Goal: Task Accomplishment & Management: Use online tool/utility

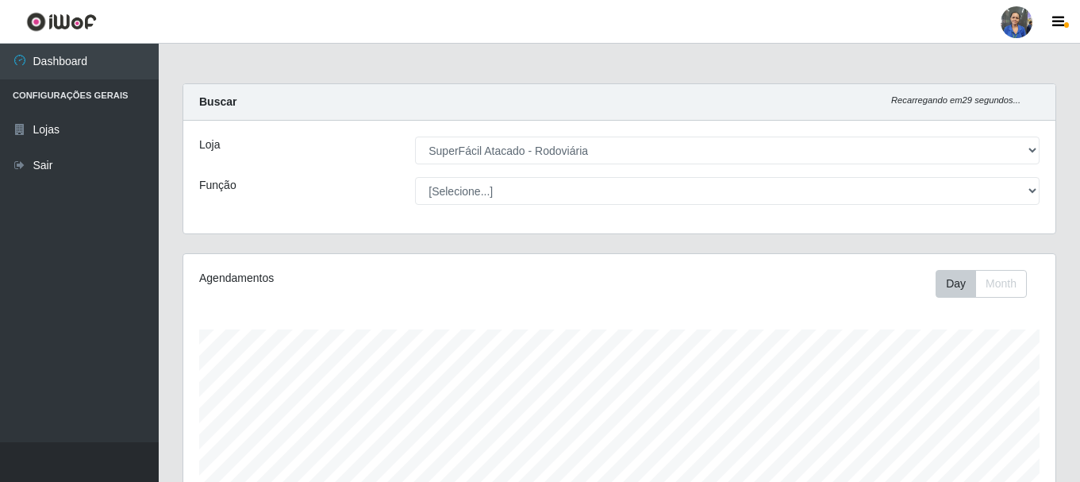
select select "400"
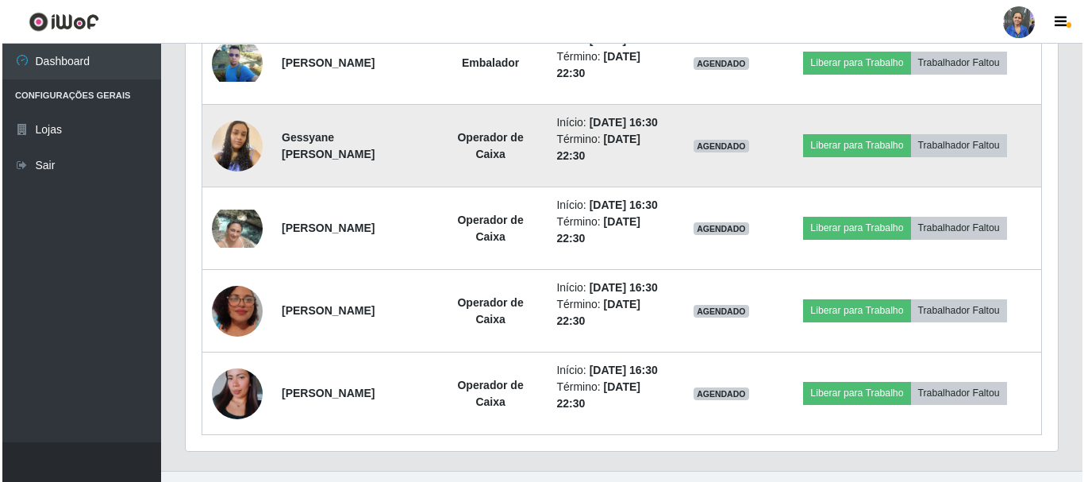
scroll to position [1032, 0]
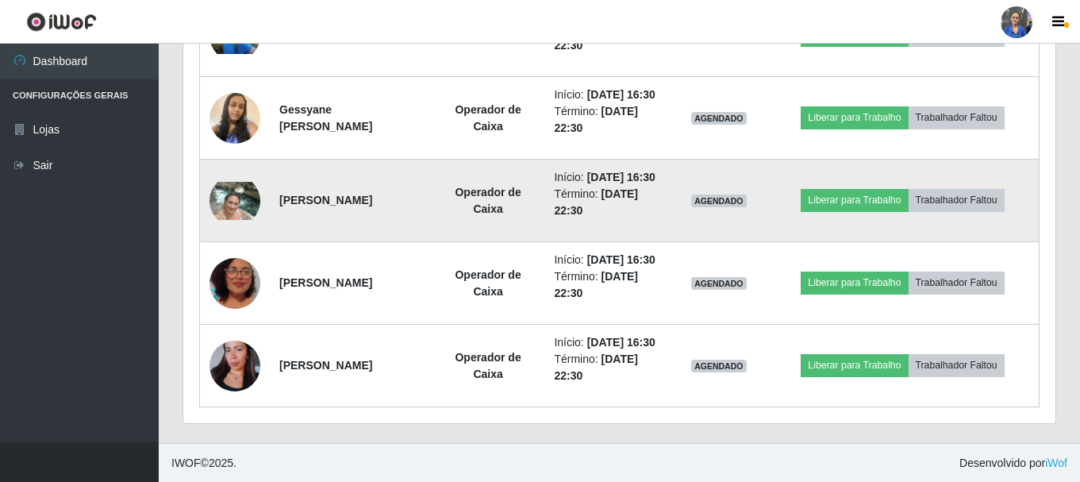
click at [222, 220] on img at bounding box center [234, 201] width 51 height 38
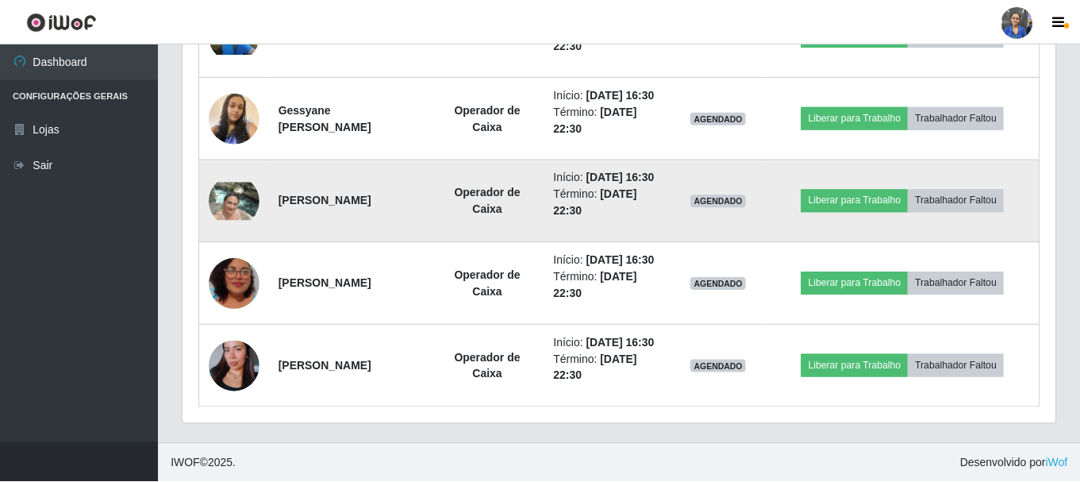
scroll to position [329, 864]
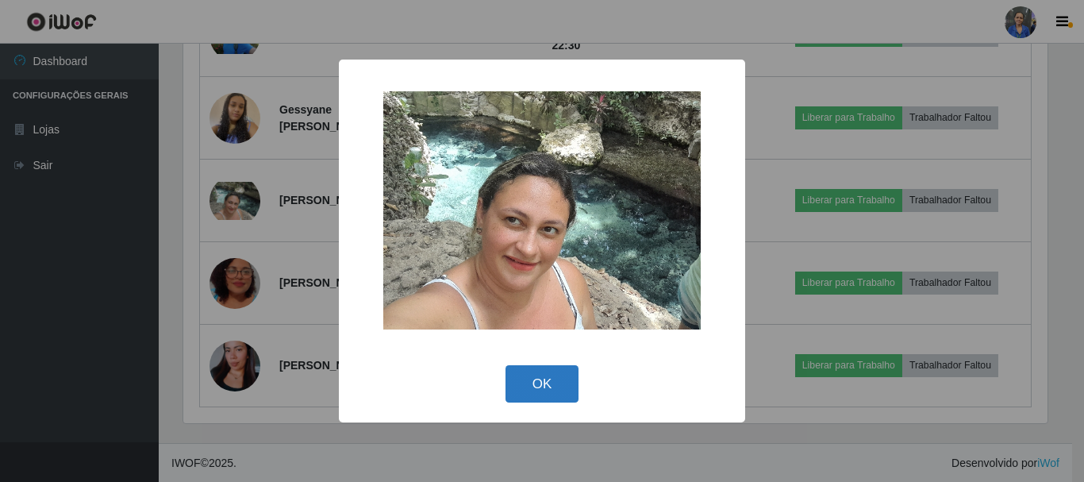
click at [549, 380] on button "OK" at bounding box center [542, 383] width 74 height 37
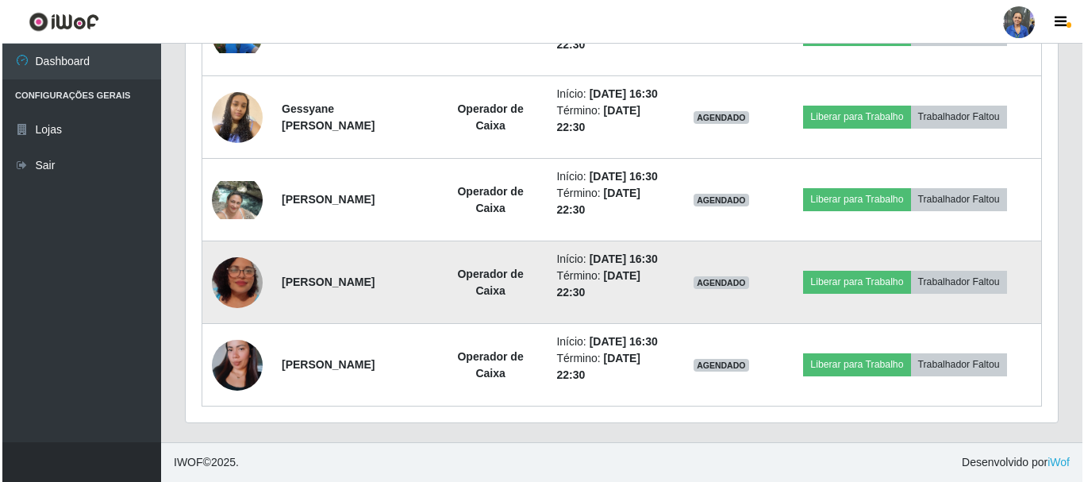
scroll to position [1182, 0]
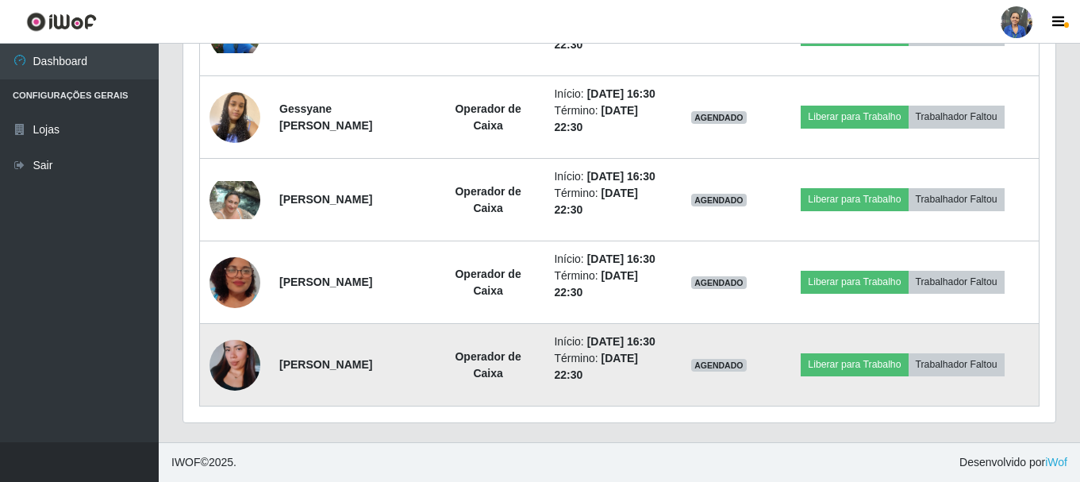
click at [229, 359] on img at bounding box center [234, 365] width 51 height 90
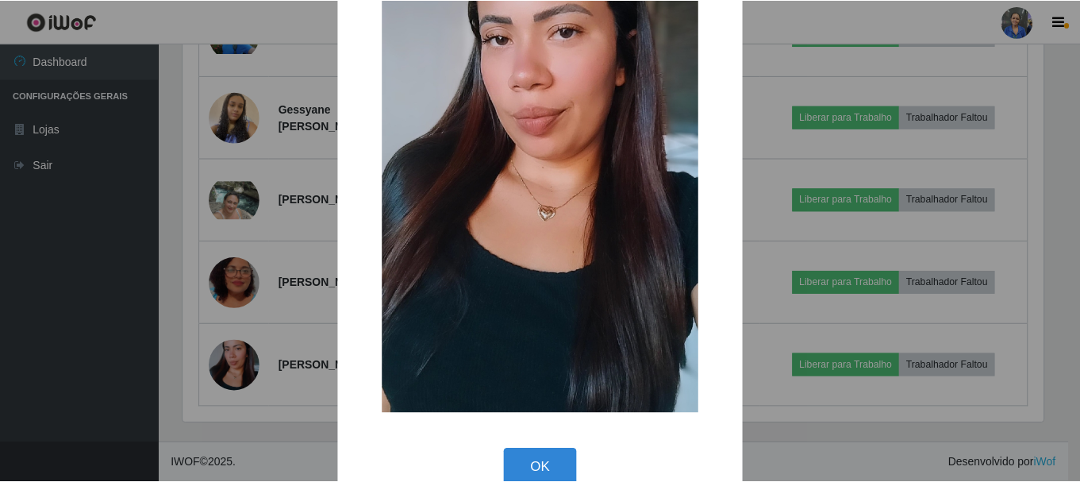
scroll to position [221, 0]
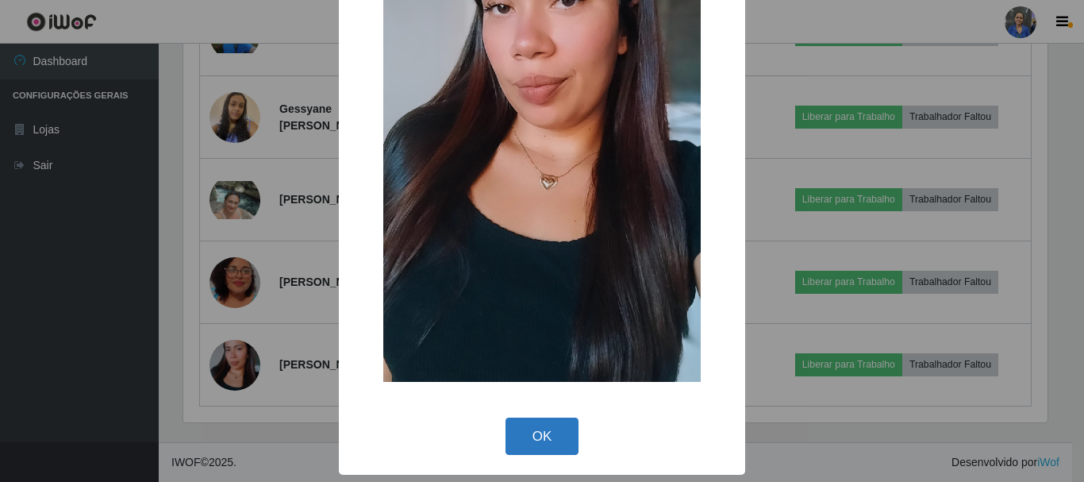
click at [521, 444] on button "OK" at bounding box center [542, 435] width 74 height 37
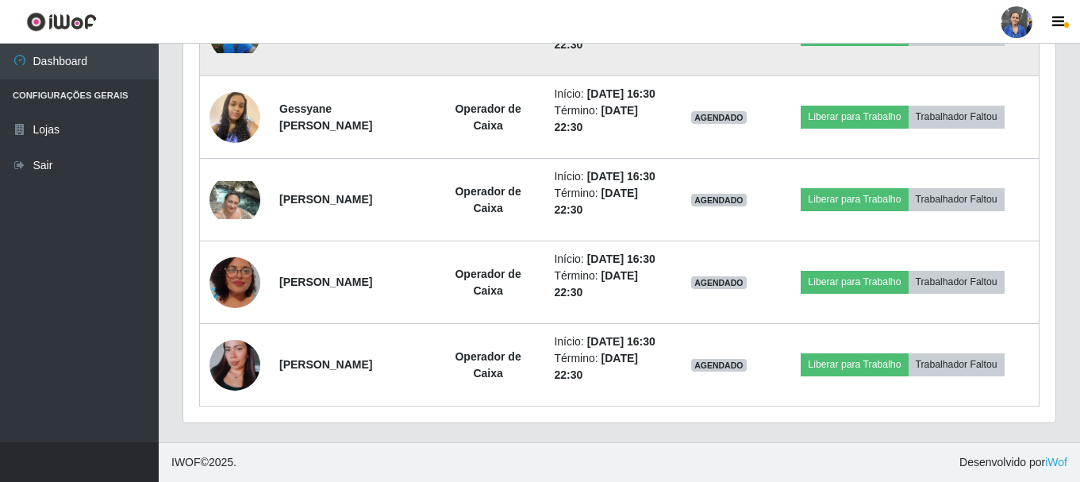
scroll to position [1024, 0]
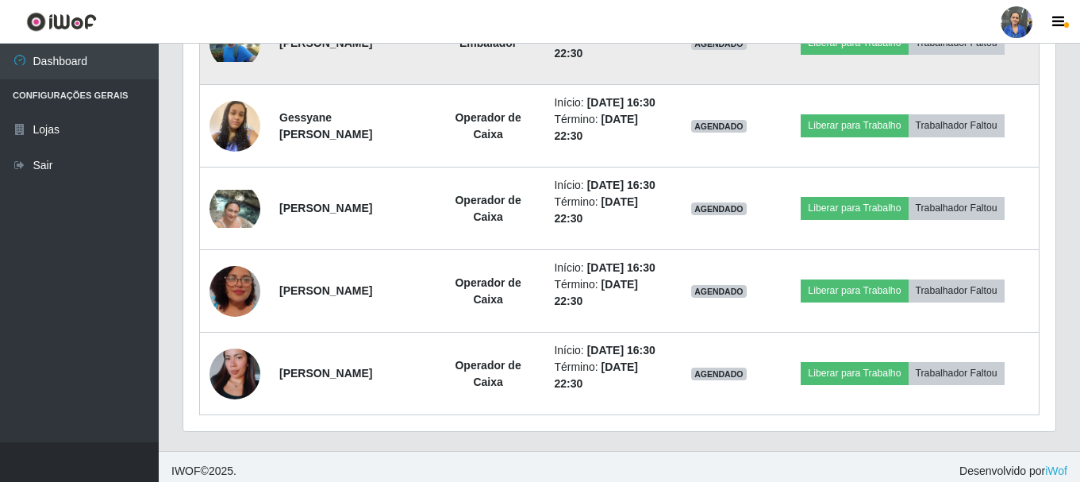
click at [227, 63] on img at bounding box center [234, 44] width 51 height 38
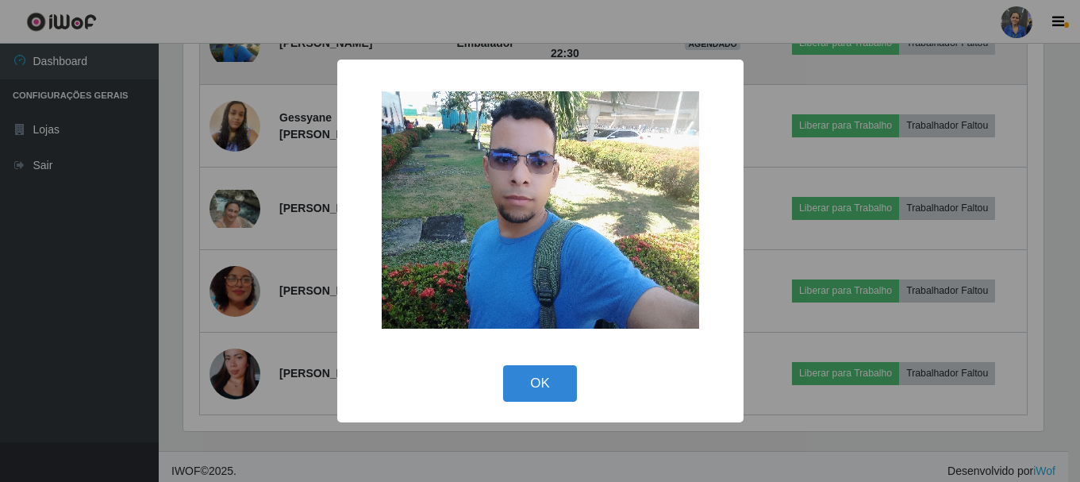
scroll to position [329, 864]
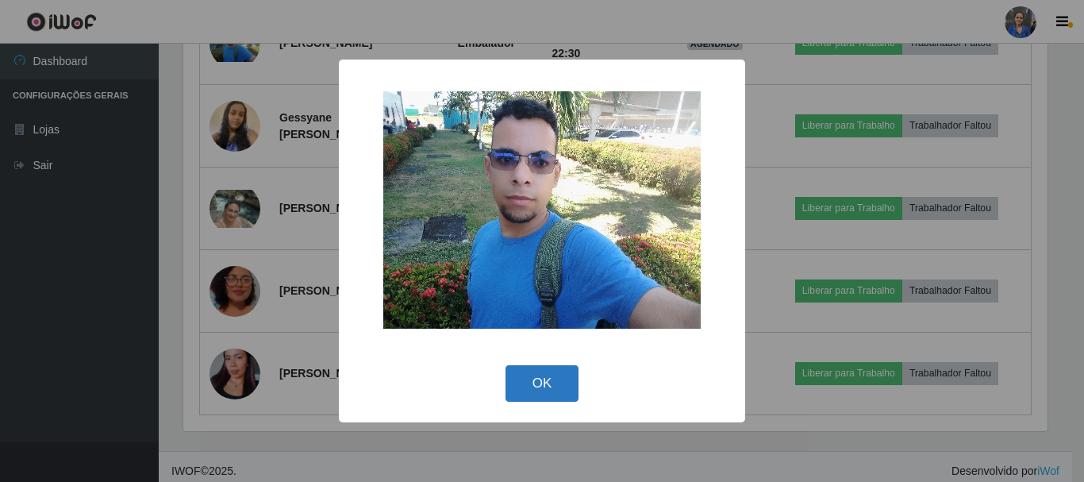
click at [538, 376] on button "OK" at bounding box center [542, 383] width 74 height 37
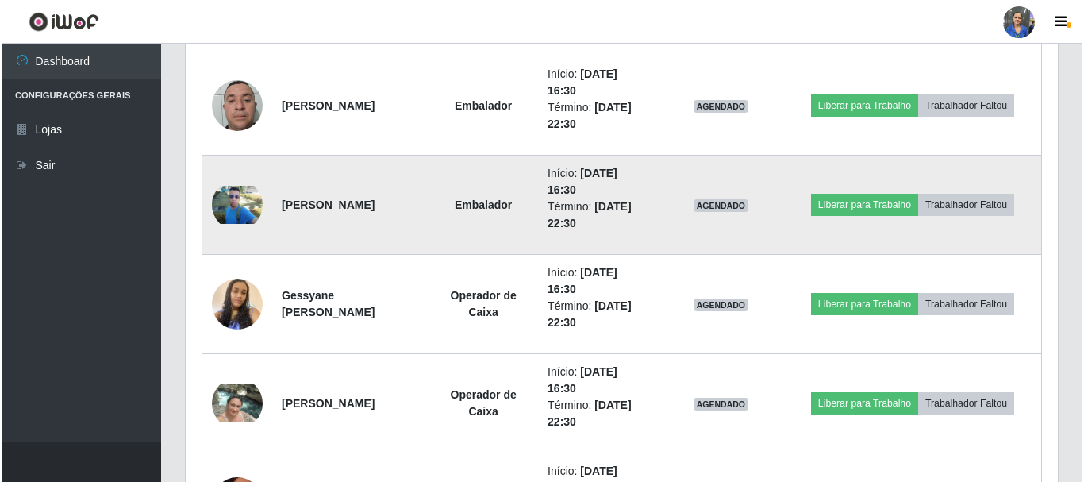
scroll to position [786, 0]
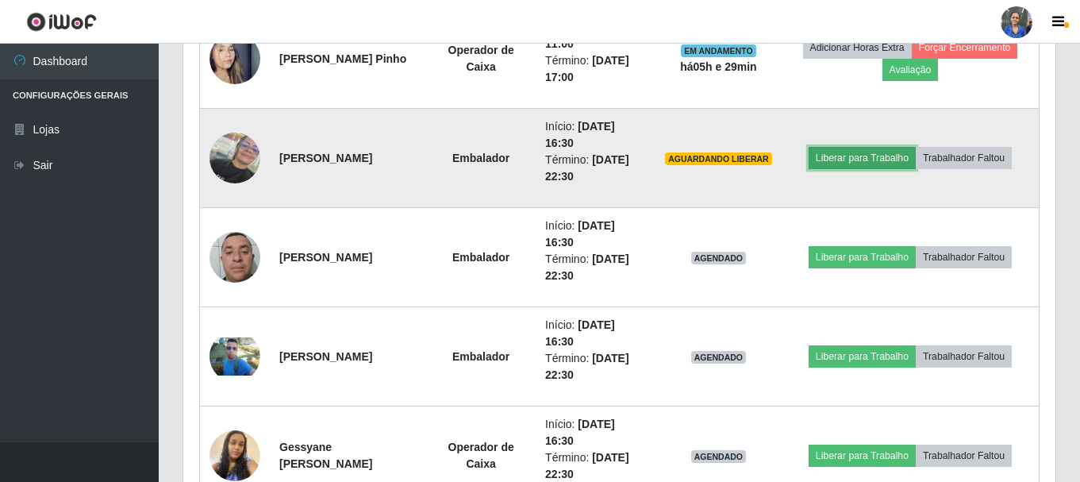
click at [887, 155] on button "Liberar para Trabalho" at bounding box center [862, 158] width 107 height 22
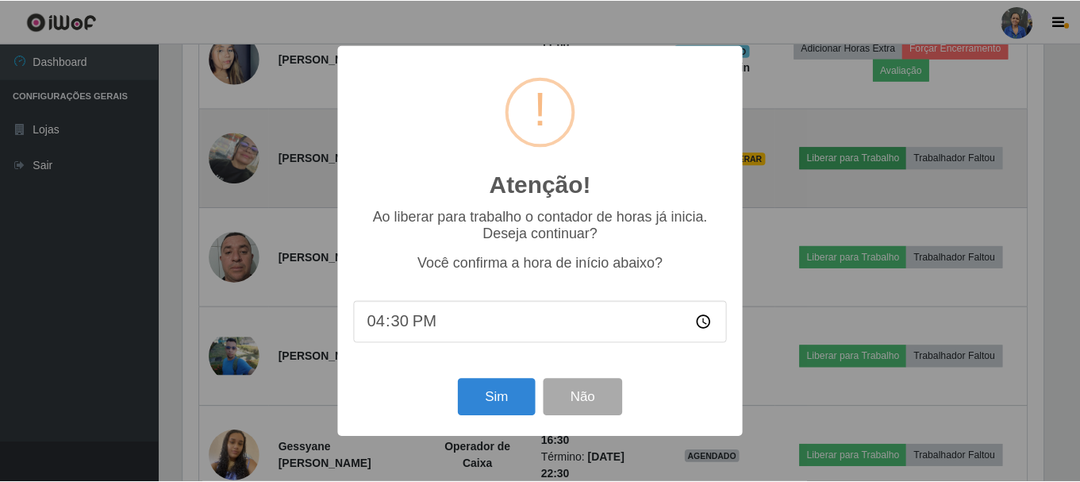
scroll to position [329, 864]
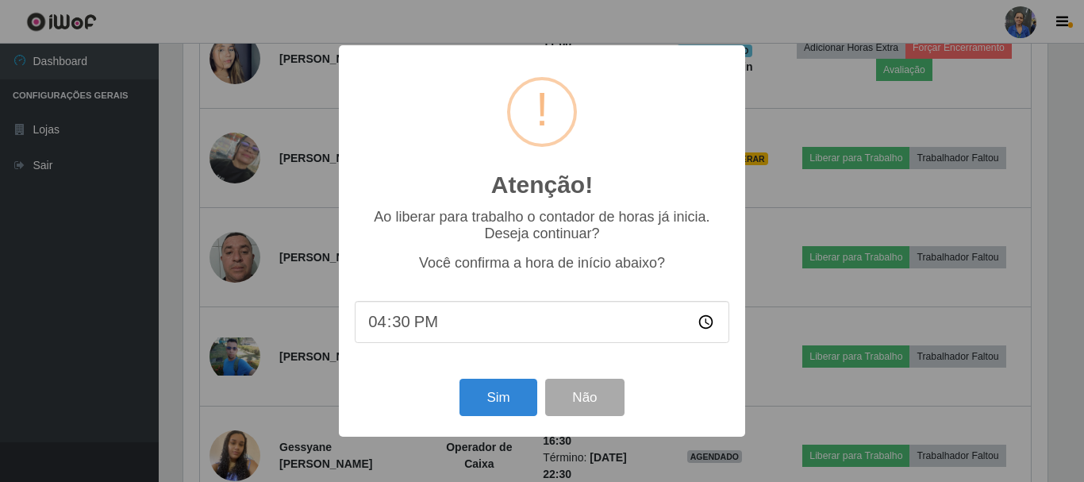
click at [482, 420] on div "Sim Não" at bounding box center [542, 397] width 375 height 45
click at [483, 409] on button "Sim" at bounding box center [497, 397] width 77 height 37
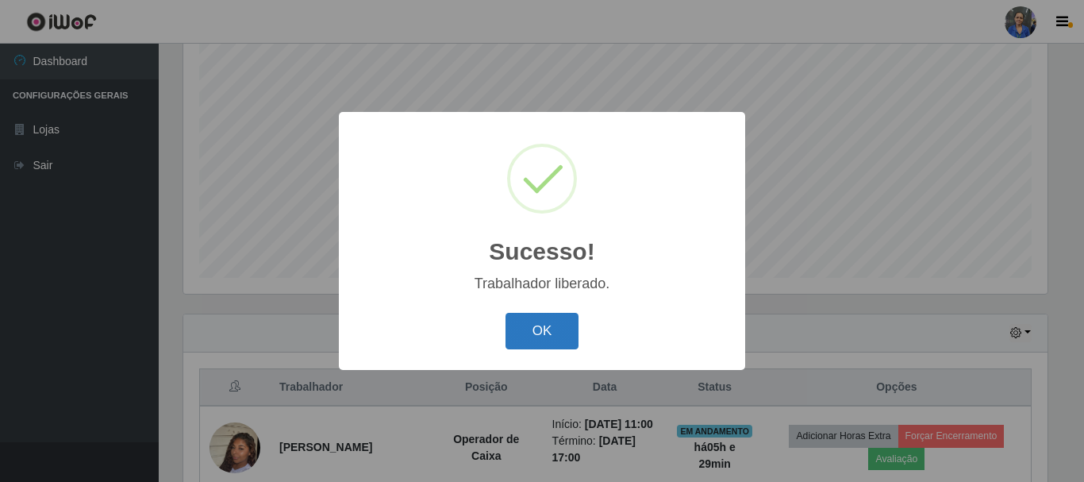
click at [550, 329] on button "OK" at bounding box center [542, 331] width 74 height 37
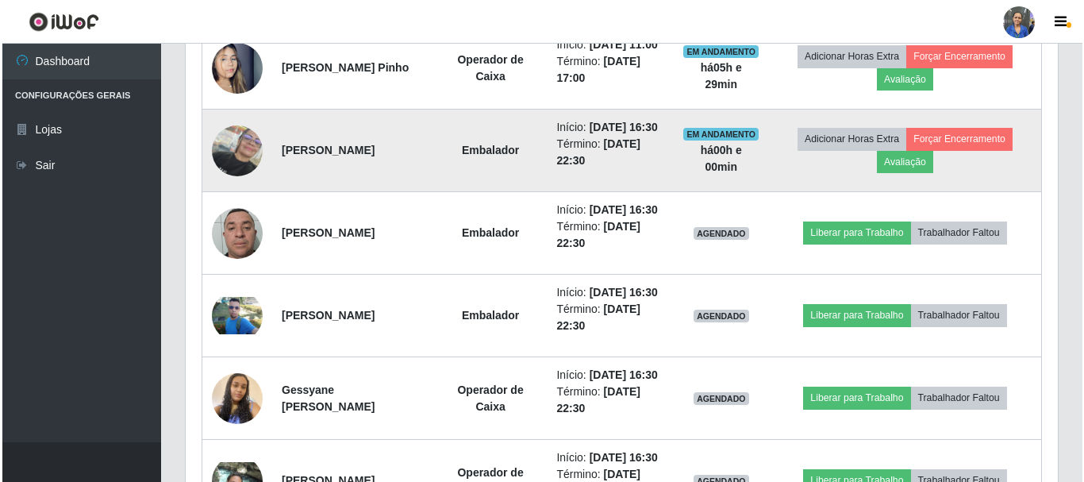
scroll to position [766, 0]
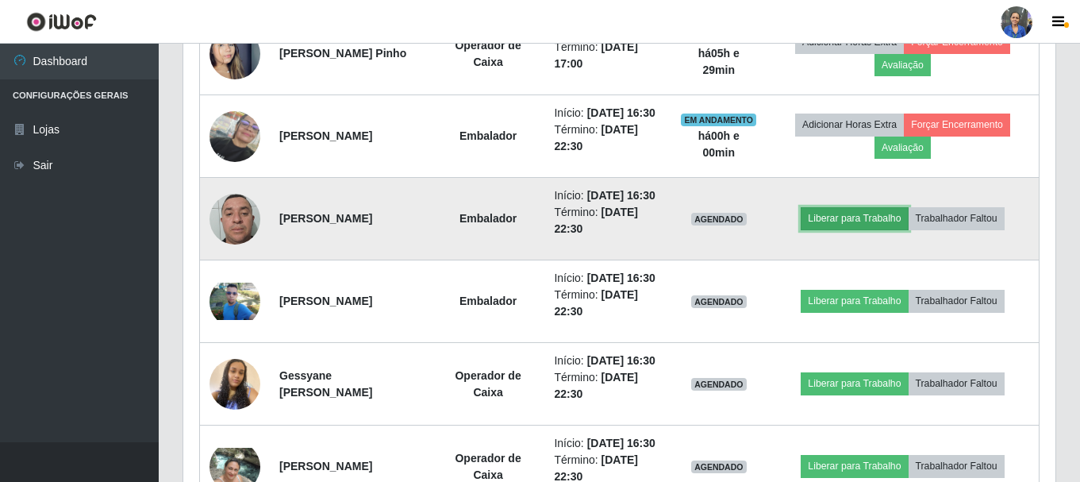
click at [840, 229] on button "Liberar para Trabalho" at bounding box center [854, 218] width 107 height 22
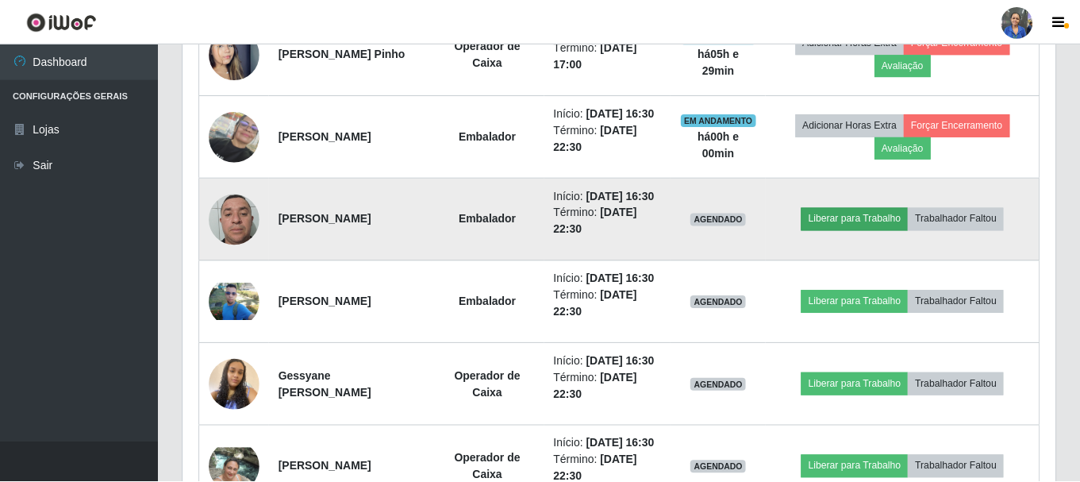
scroll to position [329, 864]
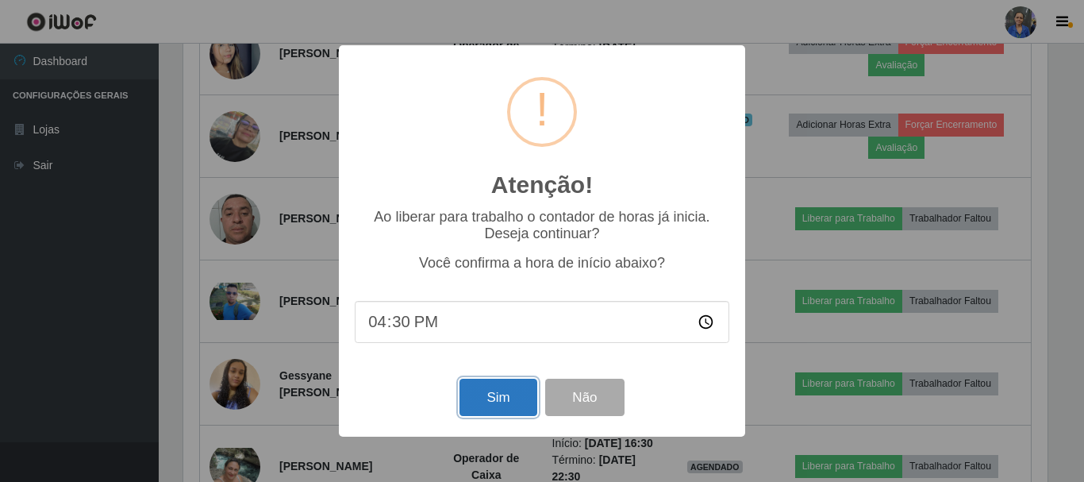
click at [505, 412] on button "Sim" at bounding box center [497, 397] width 77 height 37
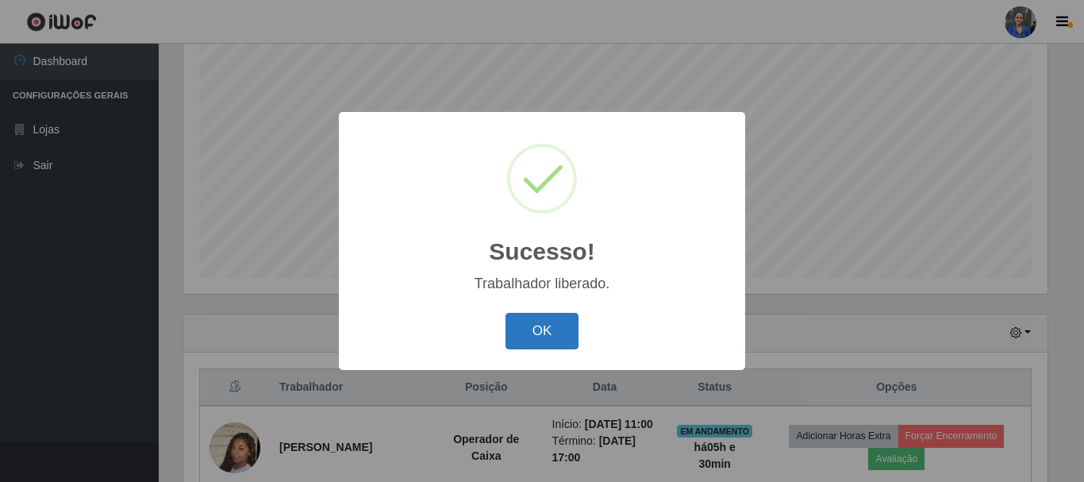
click at [535, 320] on button "OK" at bounding box center [542, 331] width 74 height 37
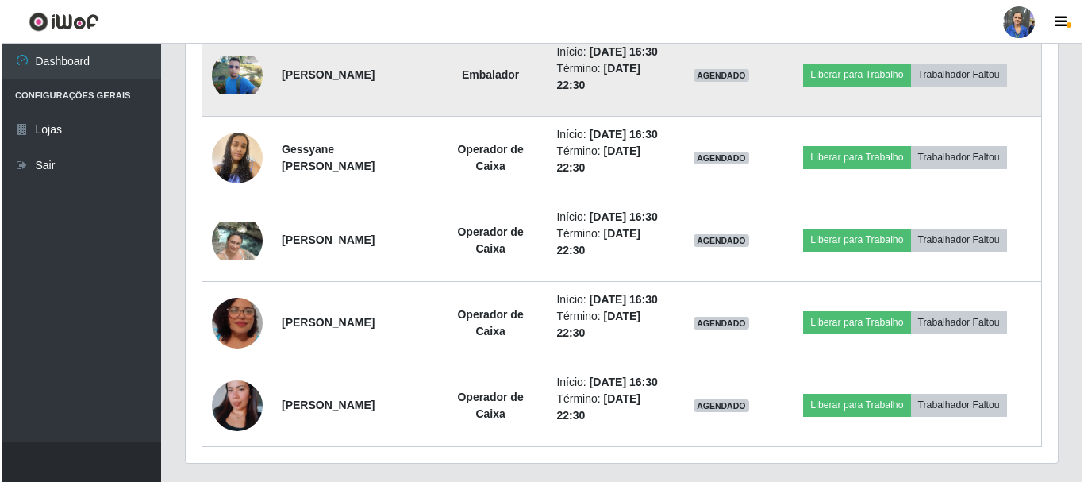
scroll to position [1004, 0]
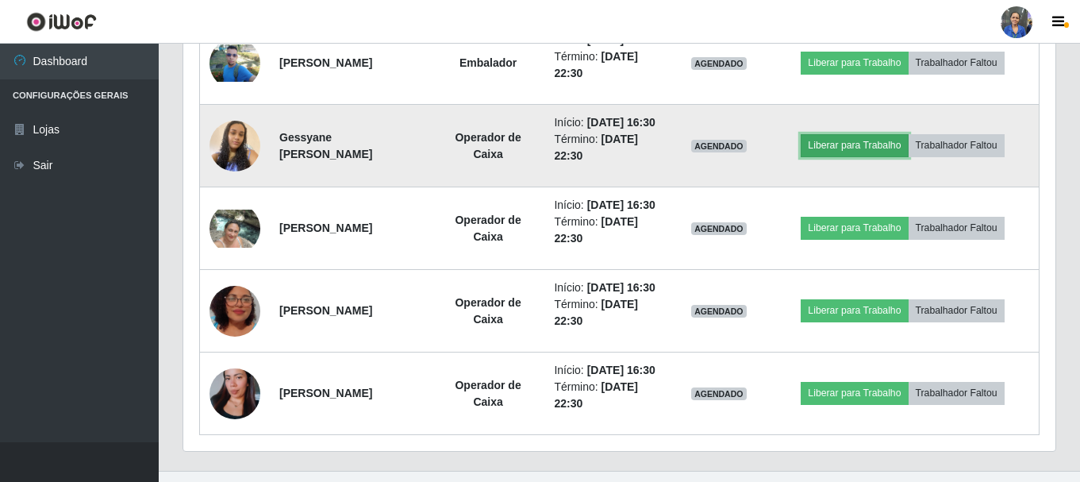
click at [851, 156] on button "Liberar para Trabalho" at bounding box center [854, 145] width 107 height 22
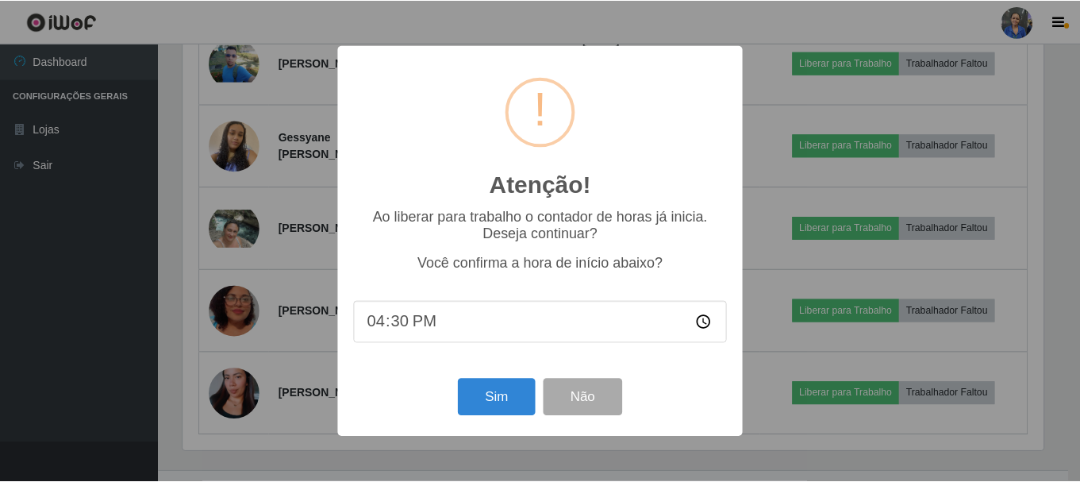
scroll to position [329, 864]
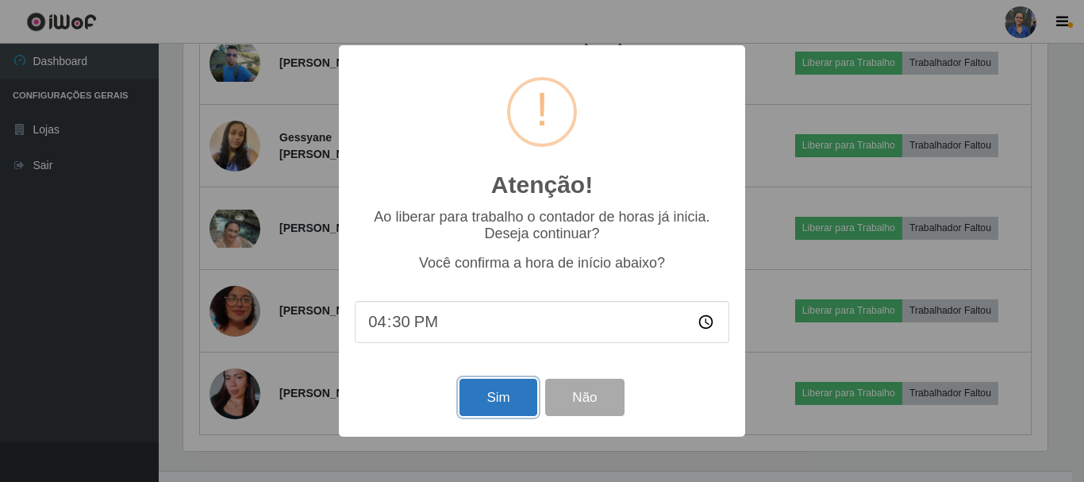
click at [486, 393] on button "Sim" at bounding box center [497, 397] width 77 height 37
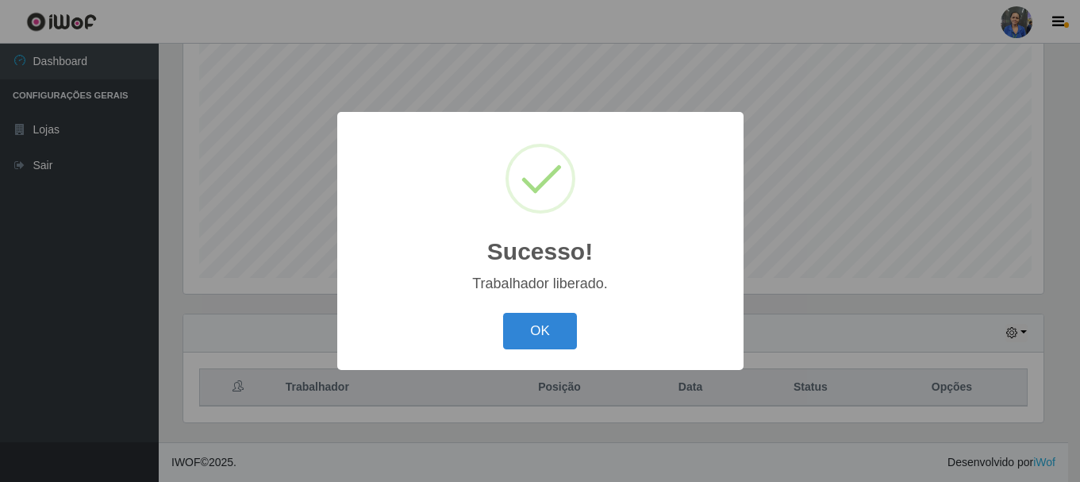
scroll to position [0, 0]
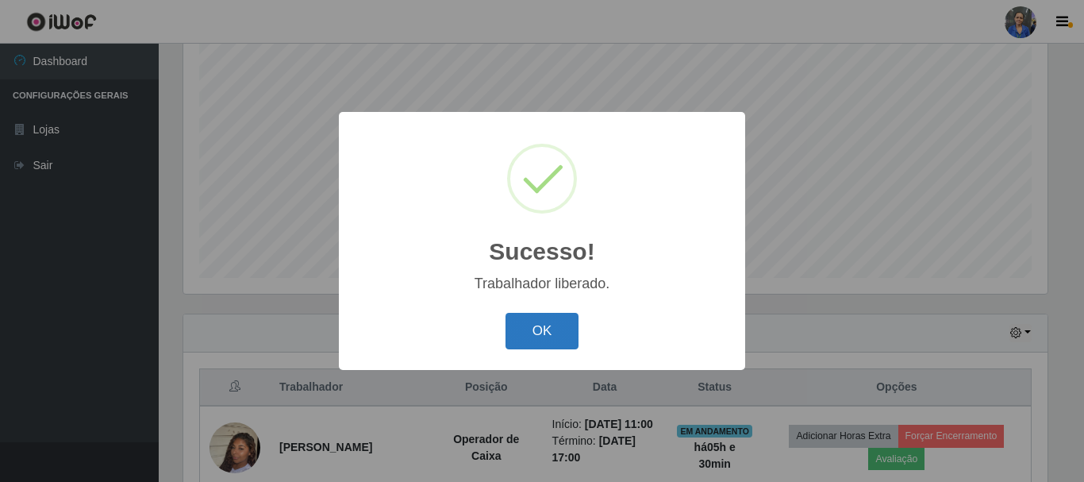
click at [530, 335] on button "OK" at bounding box center [542, 331] width 74 height 37
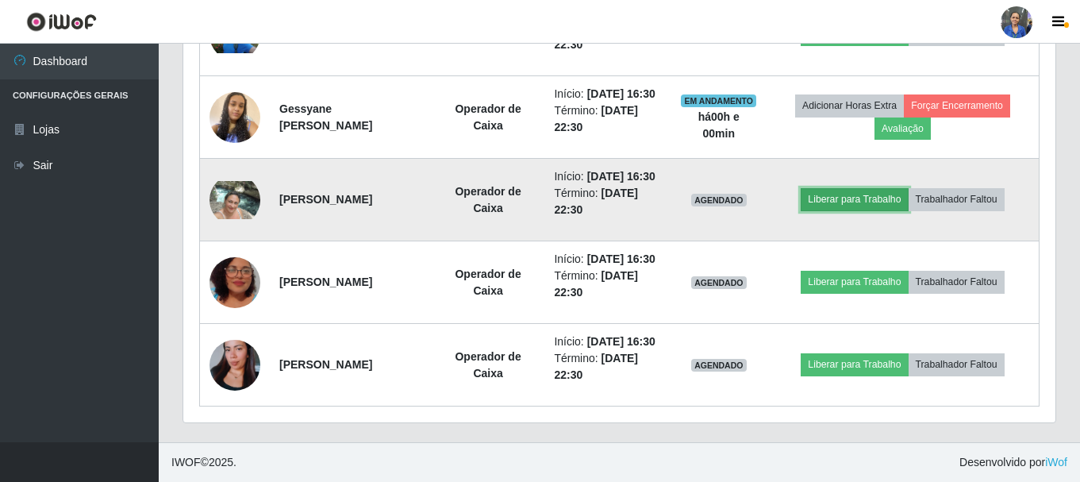
click at [863, 188] on button "Liberar para Trabalho" at bounding box center [854, 199] width 107 height 22
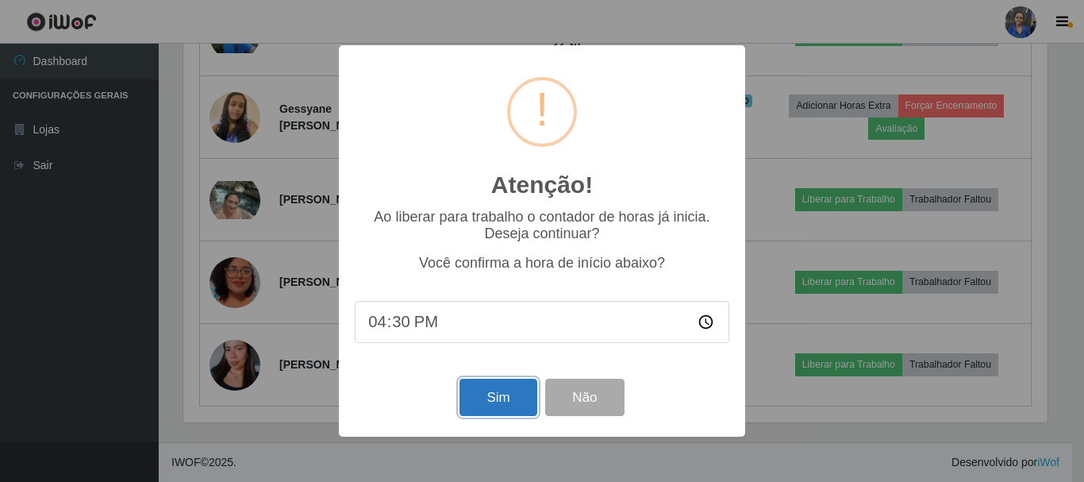
click at [499, 398] on button "Sim" at bounding box center [497, 397] width 77 height 37
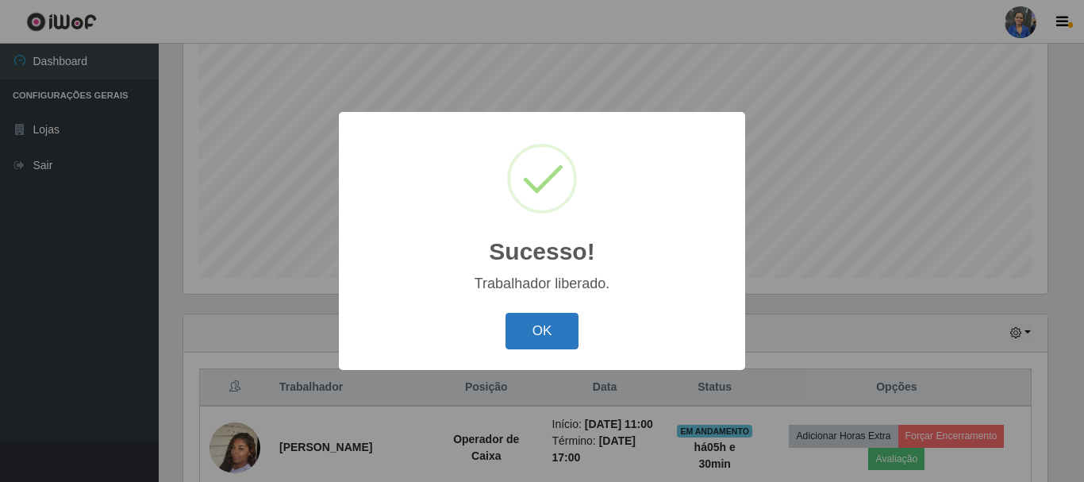
click at [530, 329] on button "OK" at bounding box center [542, 331] width 74 height 37
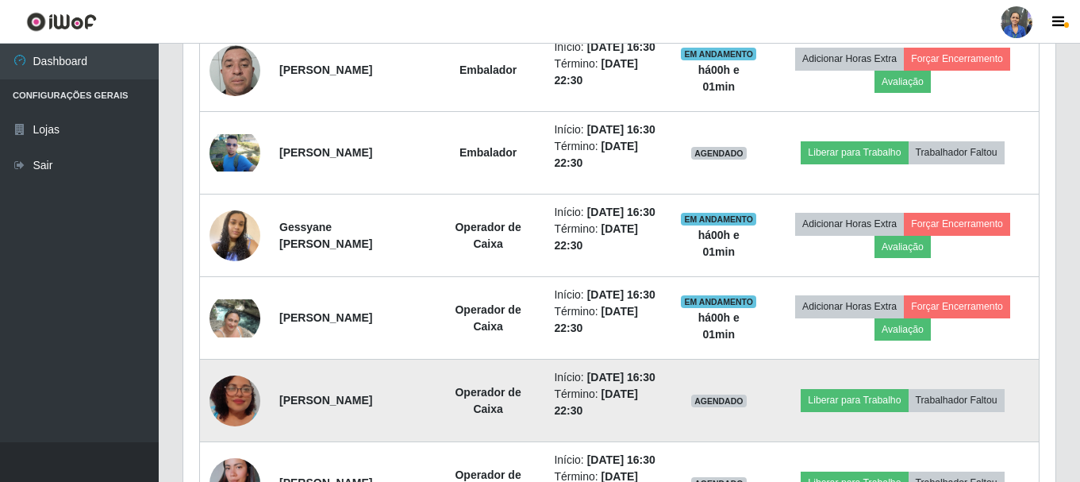
scroll to position [1004, 0]
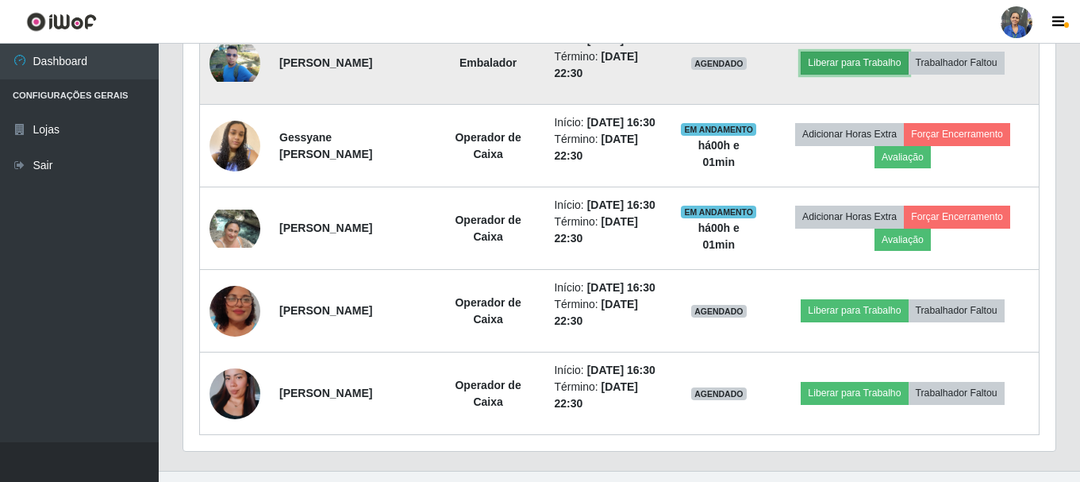
click at [867, 74] on button "Liberar para Trabalho" at bounding box center [854, 63] width 107 height 22
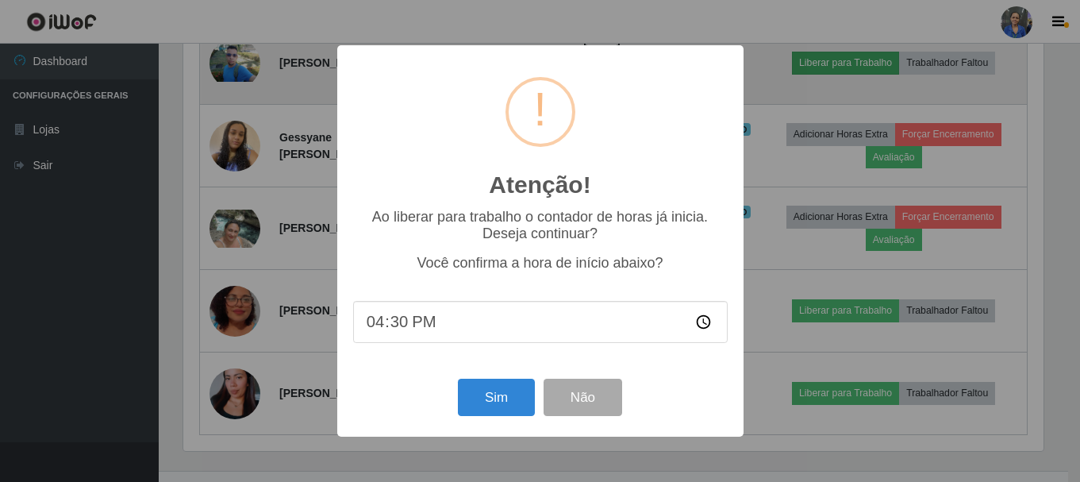
scroll to position [329, 864]
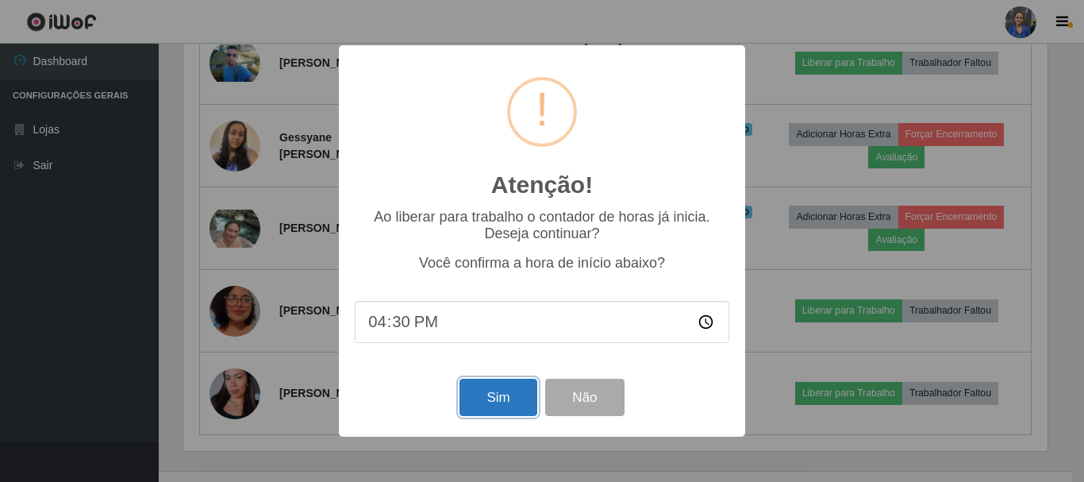
click at [513, 409] on button "Sim" at bounding box center [497, 397] width 77 height 37
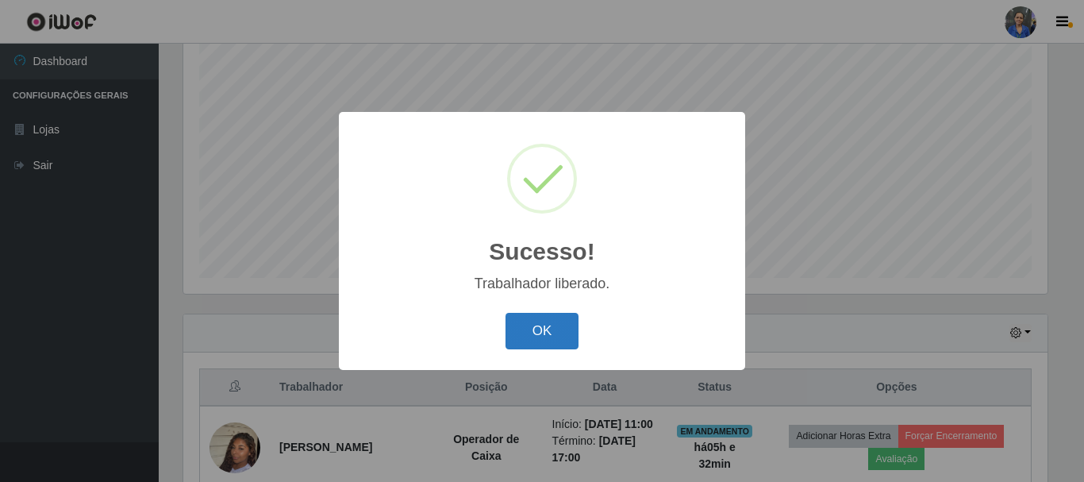
click at [551, 325] on button "OK" at bounding box center [542, 331] width 74 height 37
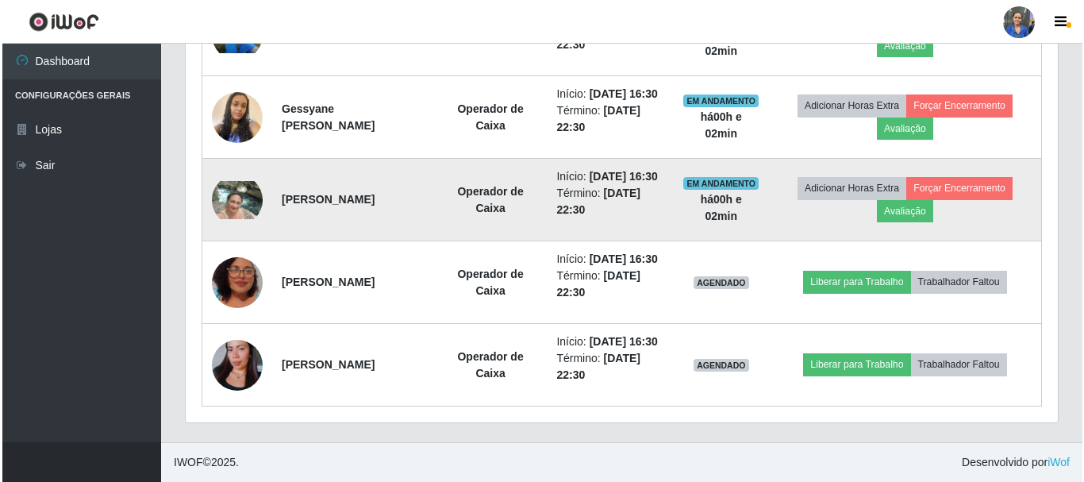
scroll to position [1163, 0]
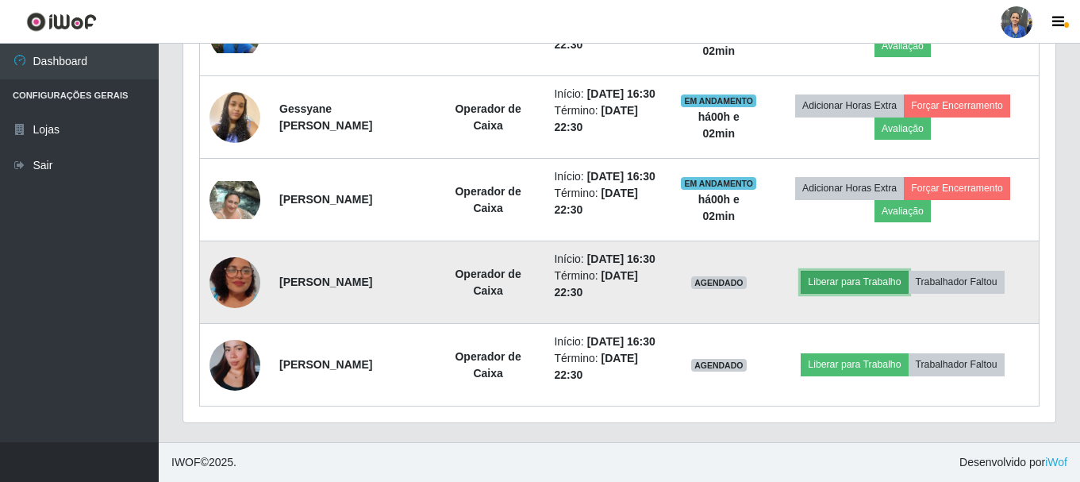
click at [856, 271] on button "Liberar para Trabalho" at bounding box center [854, 282] width 107 height 22
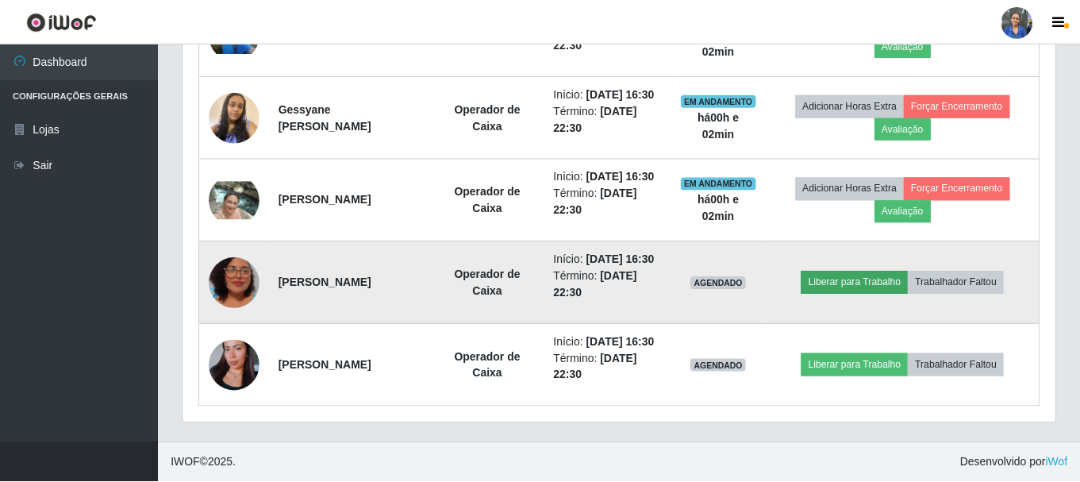
scroll to position [329, 864]
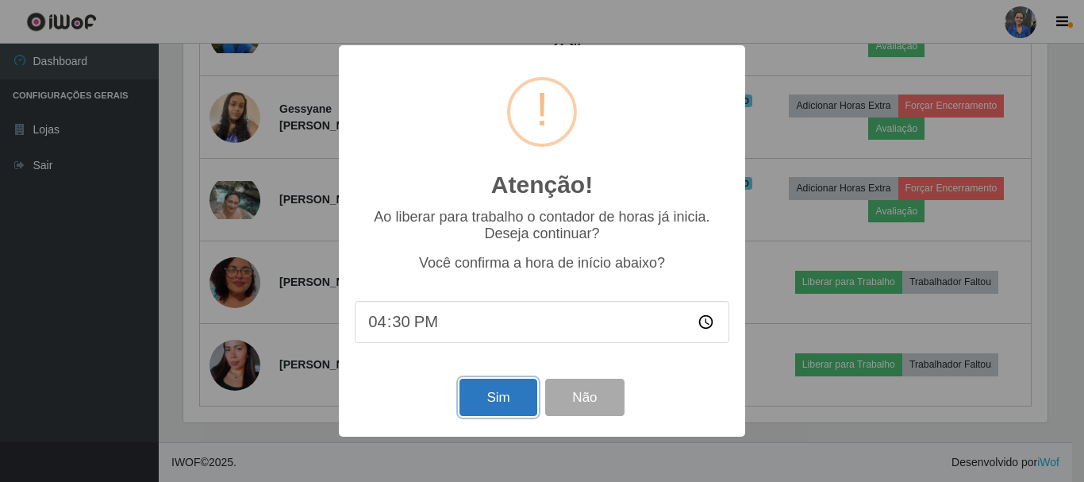
click at [499, 399] on button "Sim" at bounding box center [497, 397] width 77 height 37
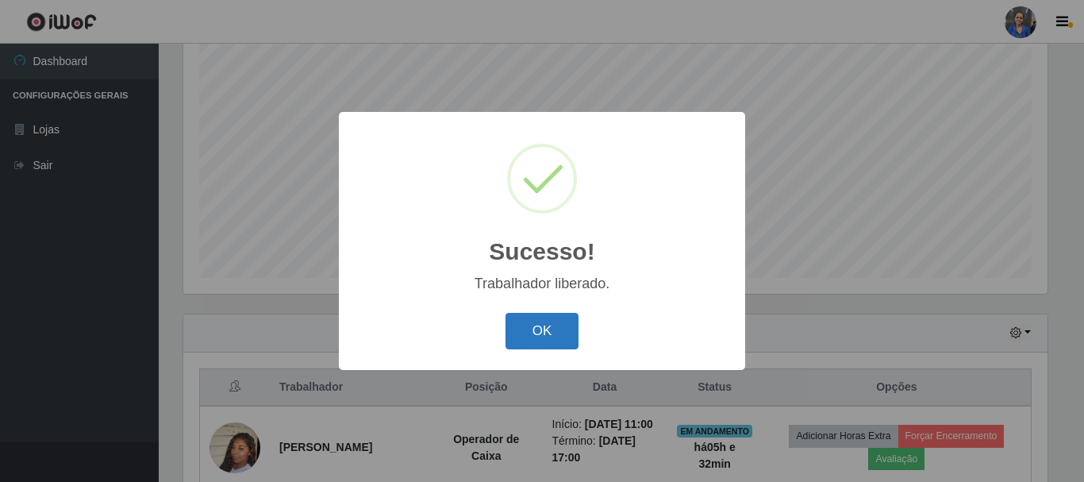
click at [537, 319] on button "OK" at bounding box center [542, 331] width 74 height 37
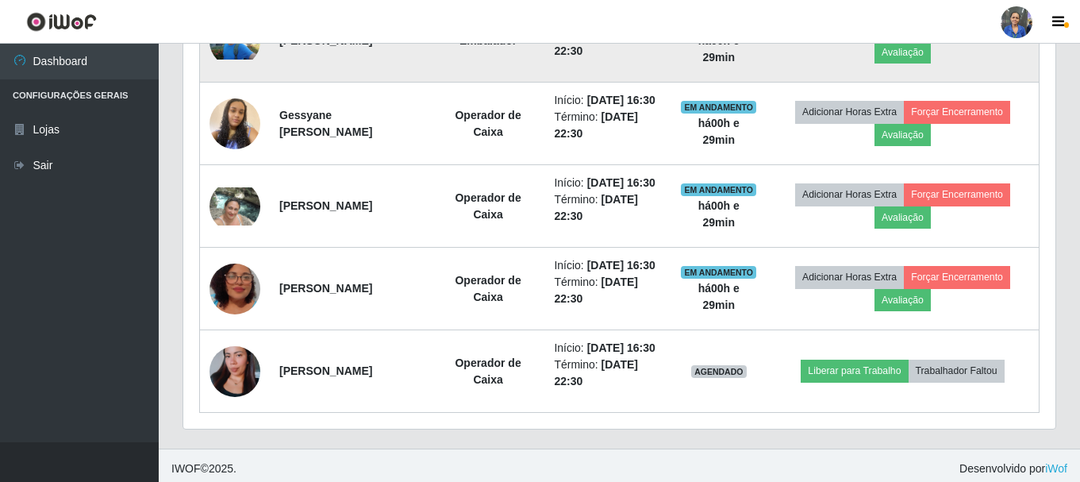
scroll to position [1182, 0]
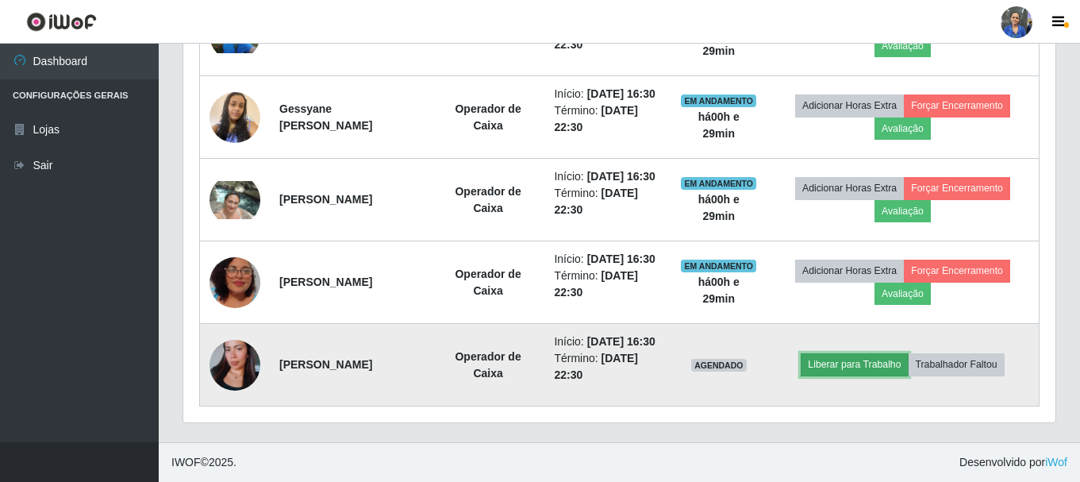
click at [869, 354] on button "Liberar para Trabalho" at bounding box center [854, 364] width 107 height 22
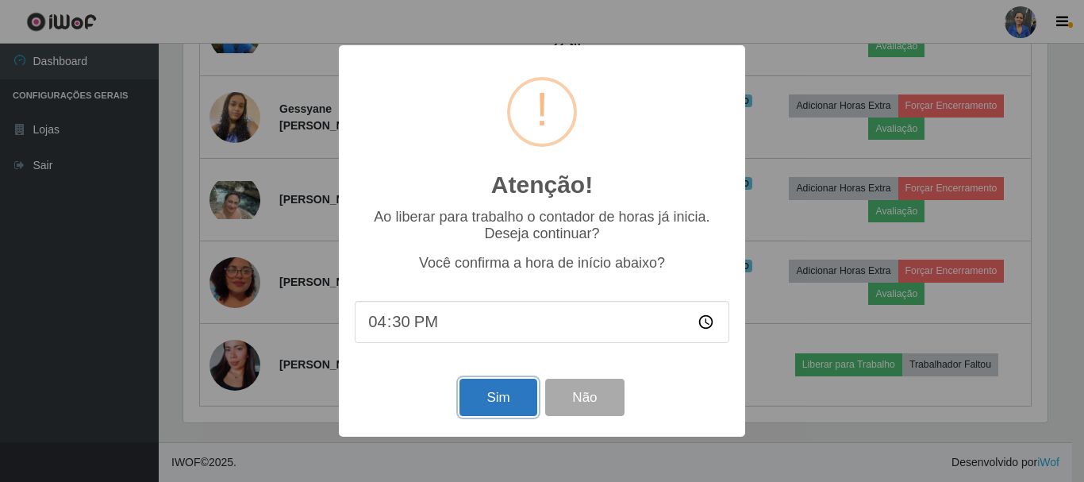
click at [478, 402] on button "Sim" at bounding box center [497, 397] width 77 height 37
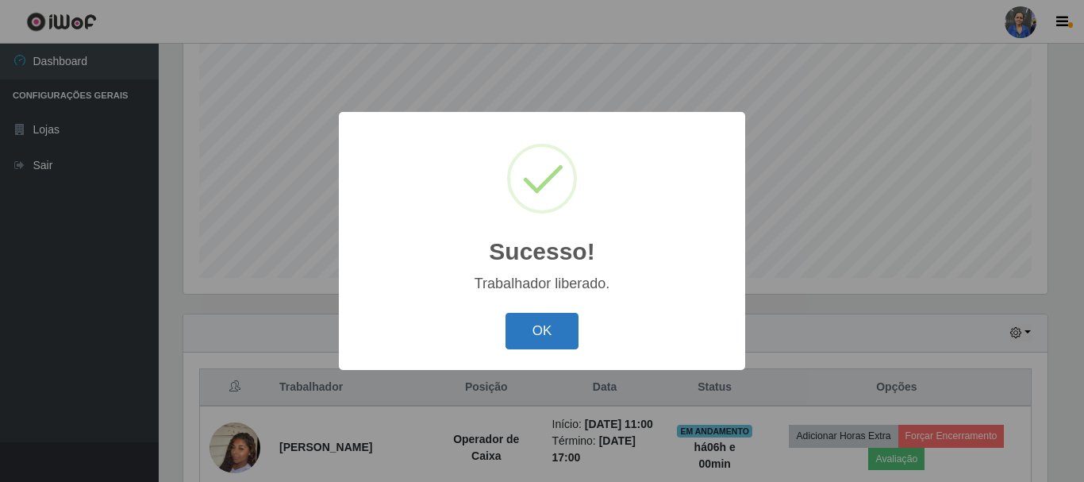
click at [560, 324] on button "OK" at bounding box center [542, 331] width 74 height 37
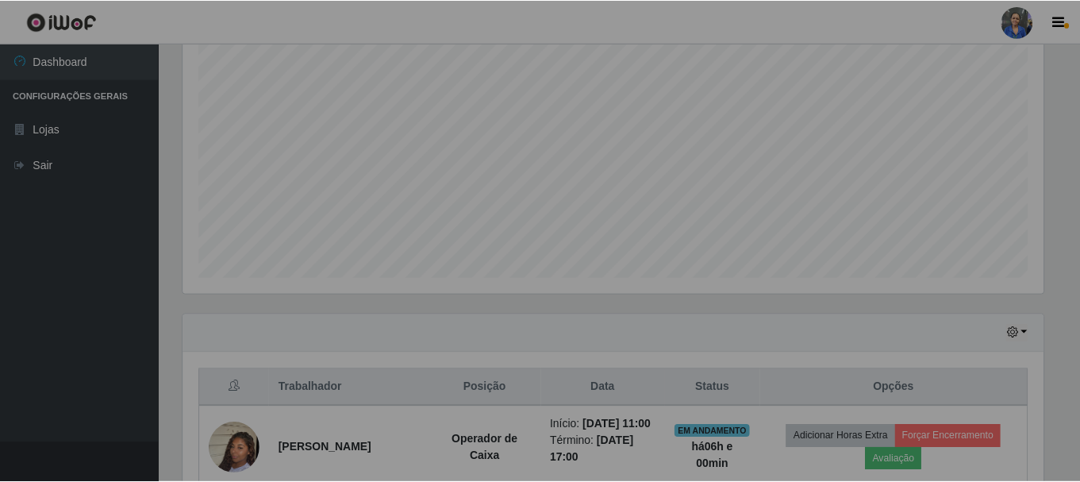
scroll to position [329, 872]
